Goal: Task Accomplishment & Management: Manage account settings

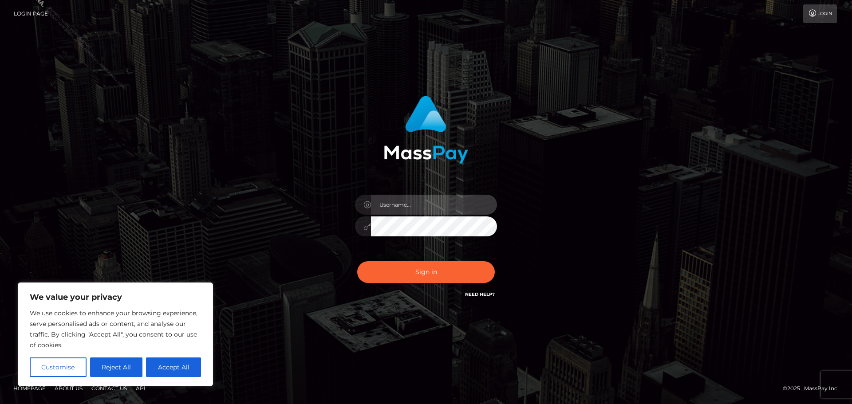
click at [402, 208] on input "text" at bounding box center [434, 205] width 126 height 20
type input "[PERSON_NAME].Silversocial"
click at [357, 261] on button "Sign in" at bounding box center [425, 272] width 137 height 22
click at [626, 56] on div "[PERSON_NAME].Silversocial" at bounding box center [426, 202] width 852 height 359
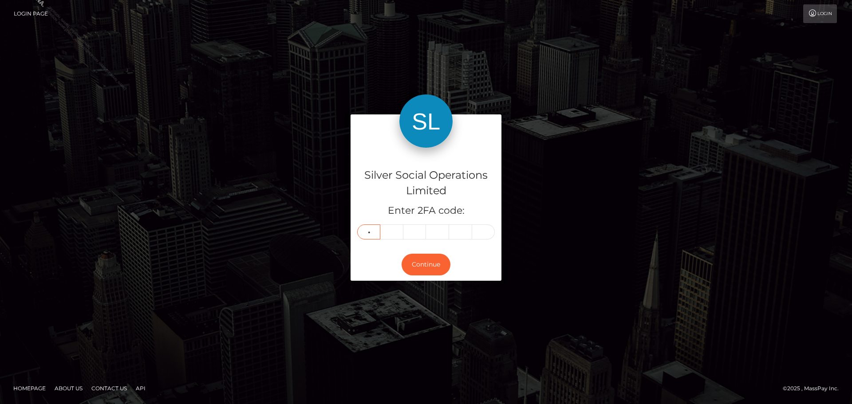
type input "8"
type input "5"
type input "6"
type input "9"
type input "0"
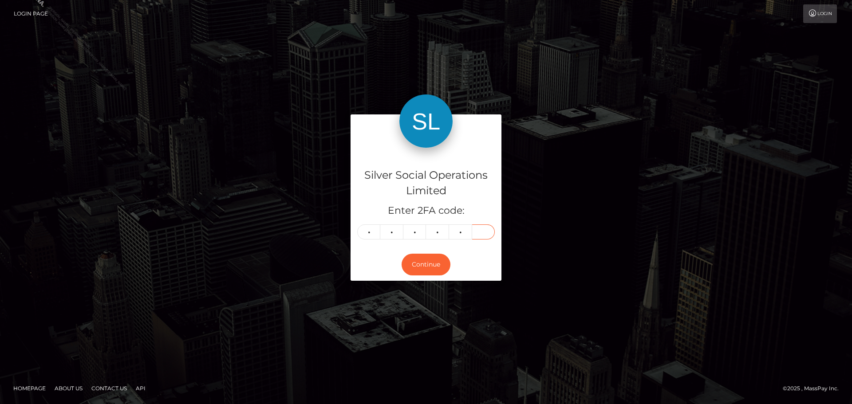
type input "3"
